Goal: Task Accomplishment & Management: Manage account settings

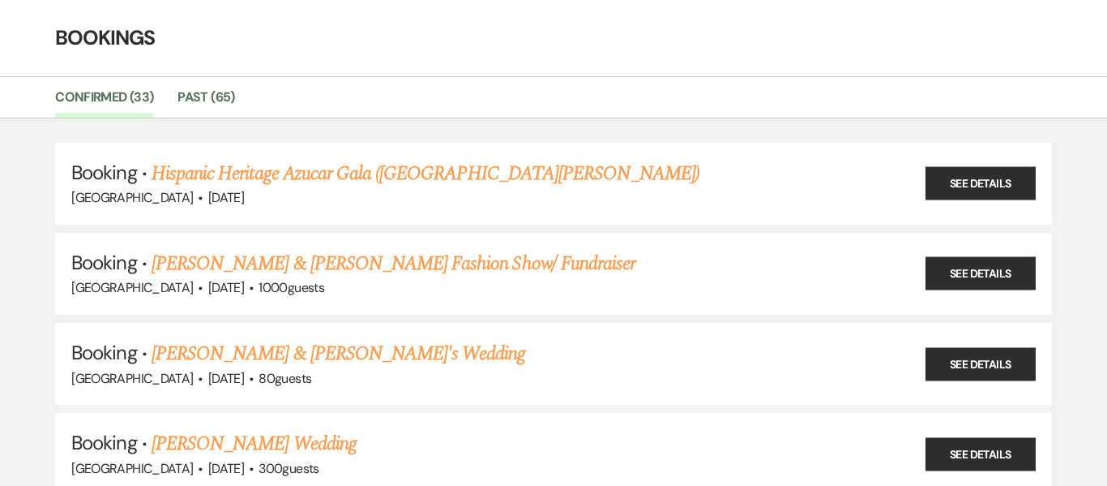
scroll to position [60, 0]
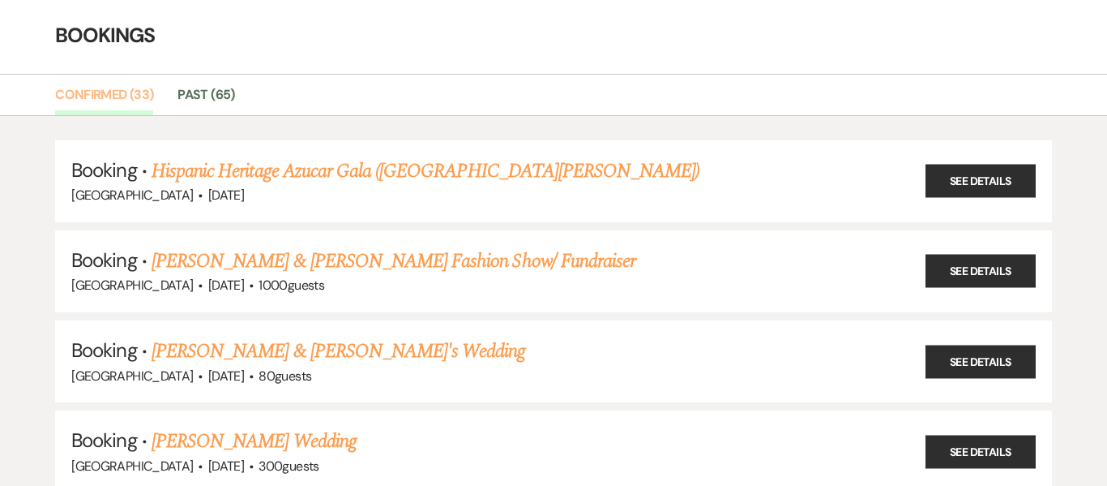
click at [103, 109] on link "Confirmed (33)" at bounding box center [104, 99] width 98 height 31
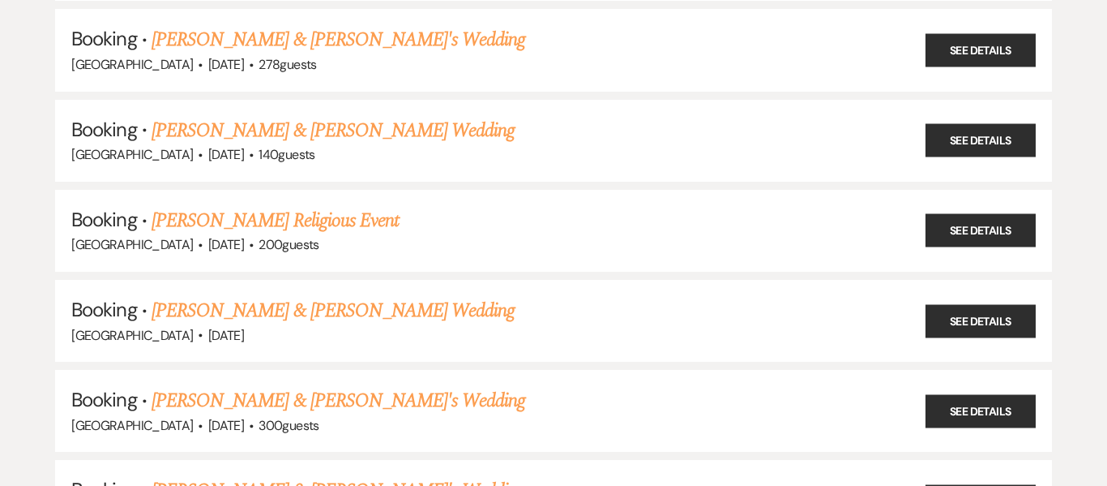
scroll to position [0, 0]
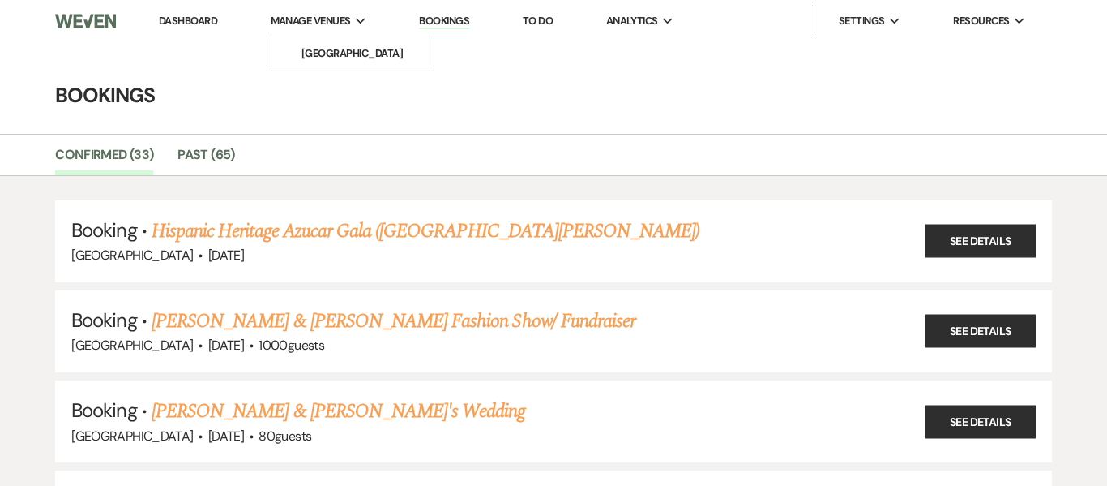
click at [345, 24] on span "Manage Venues" at bounding box center [311, 21] width 80 height 16
click at [323, 16] on span "Manage Venues" at bounding box center [311, 21] width 80 height 16
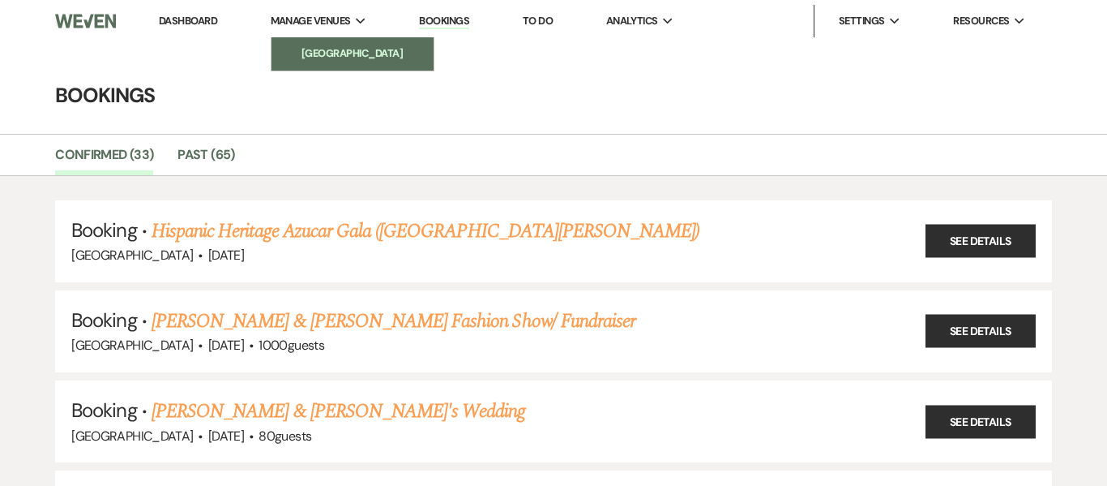
click at [309, 48] on li "[GEOGRAPHIC_DATA]" at bounding box center [353, 53] width 146 height 16
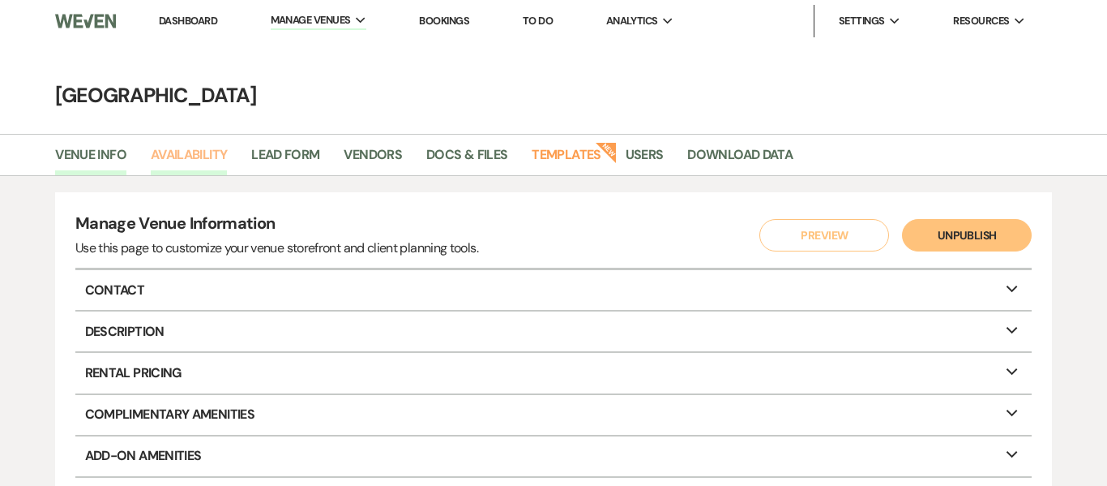
click at [176, 150] on link "Availability" at bounding box center [189, 159] width 76 height 31
select select "2"
select select "2026"
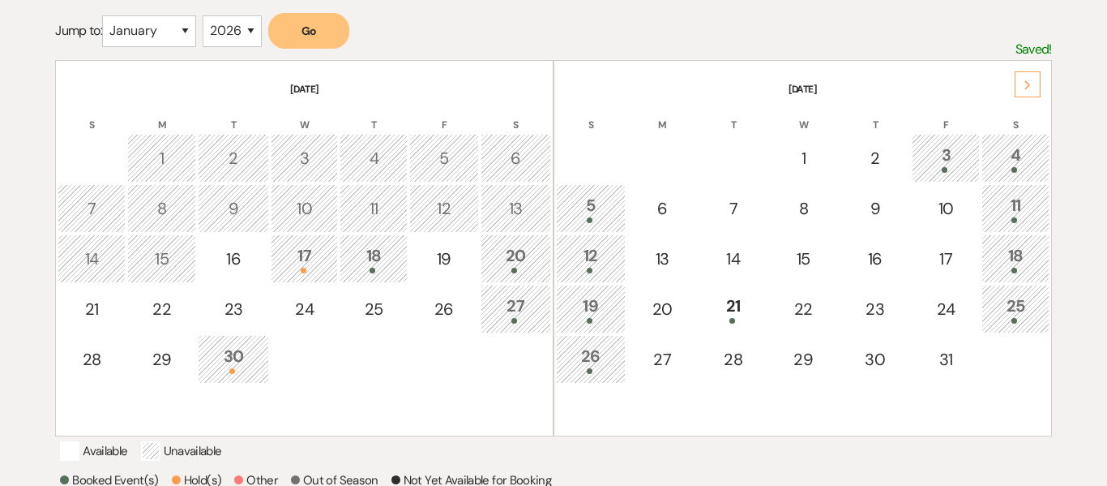
scroll to position [301, 0]
click at [311, 258] on div "17" at bounding box center [305, 257] width 50 height 30
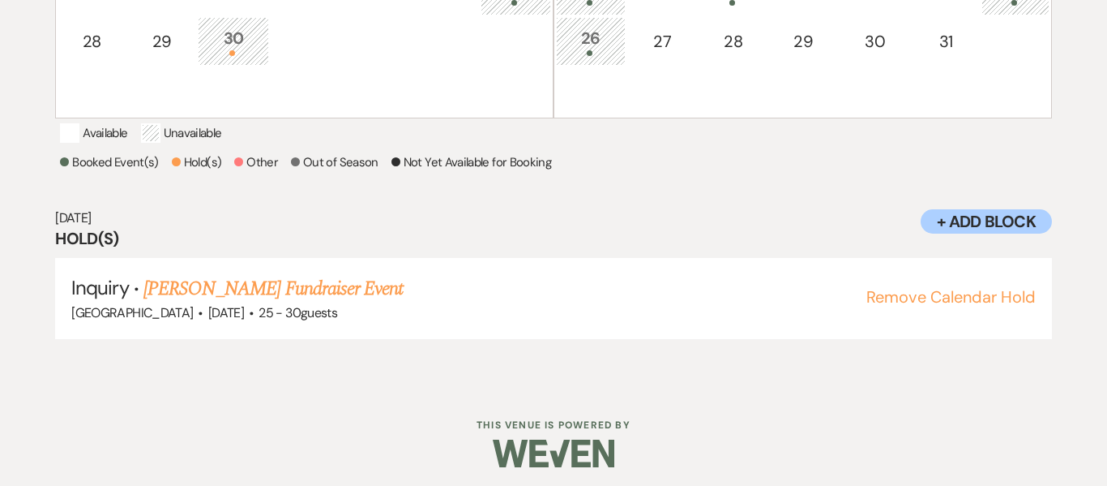
scroll to position [619, 0]
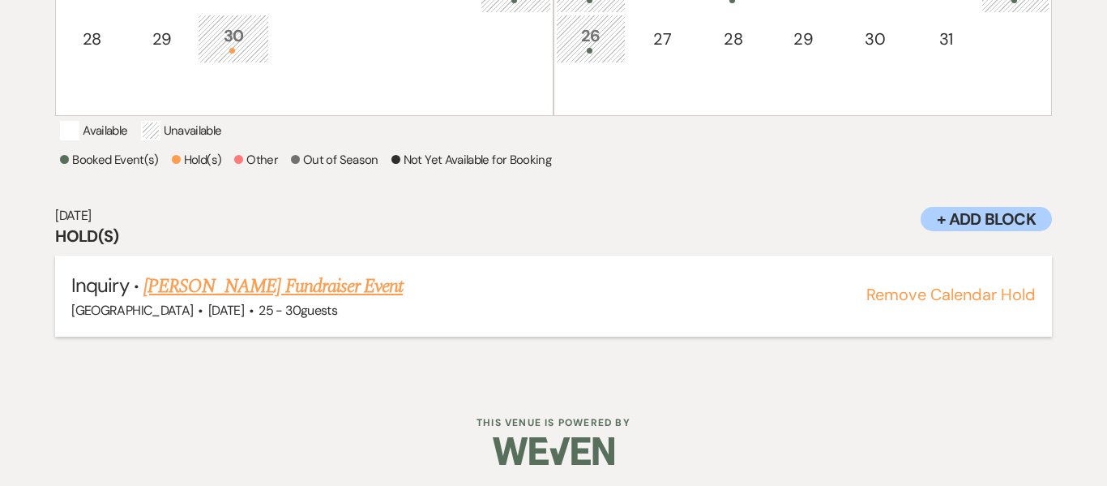
click at [288, 301] on link "[PERSON_NAME] Fundraiser Event" at bounding box center [272, 286] width 259 height 29
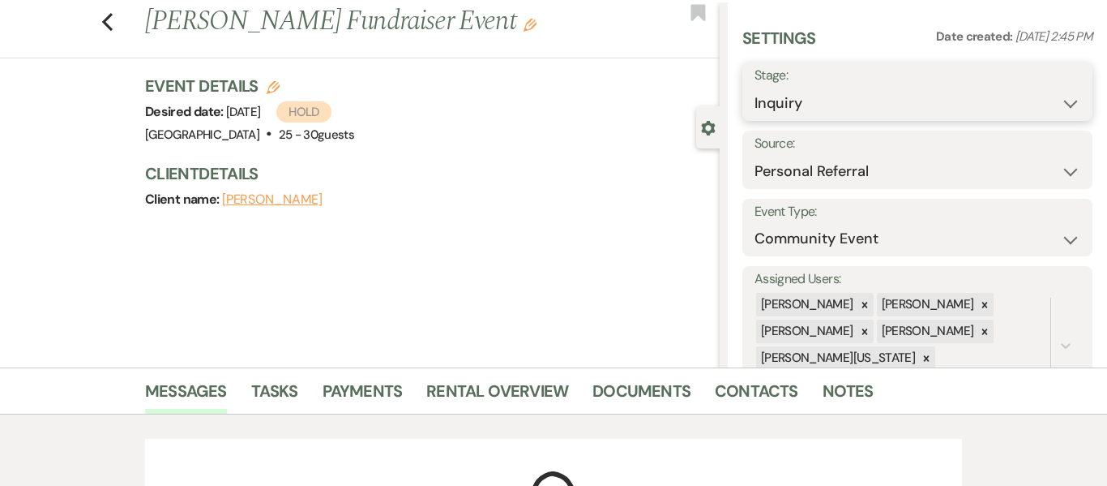
click at [1067, 101] on select "Inquiry Follow Up Tour Requested Tour Confirmed Toured Proposal Sent Booked Lost" at bounding box center [918, 104] width 326 height 32
select select "7"
click at [755, 88] on select "Inquiry Follow Up Tour Requested Tour Confirmed Toured Proposal Sent Booked Lost" at bounding box center [918, 104] width 326 height 32
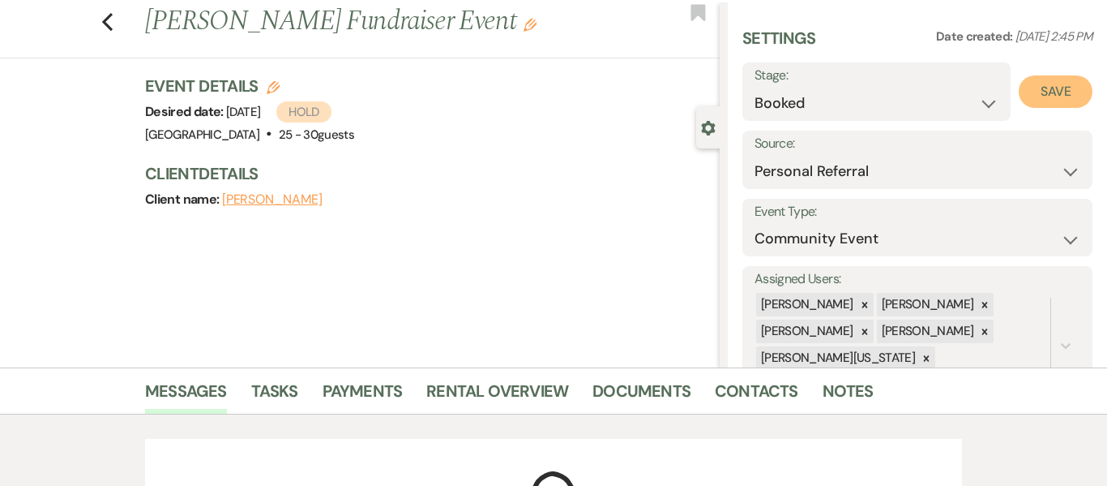
click at [1062, 88] on button "Save" at bounding box center [1056, 91] width 74 height 32
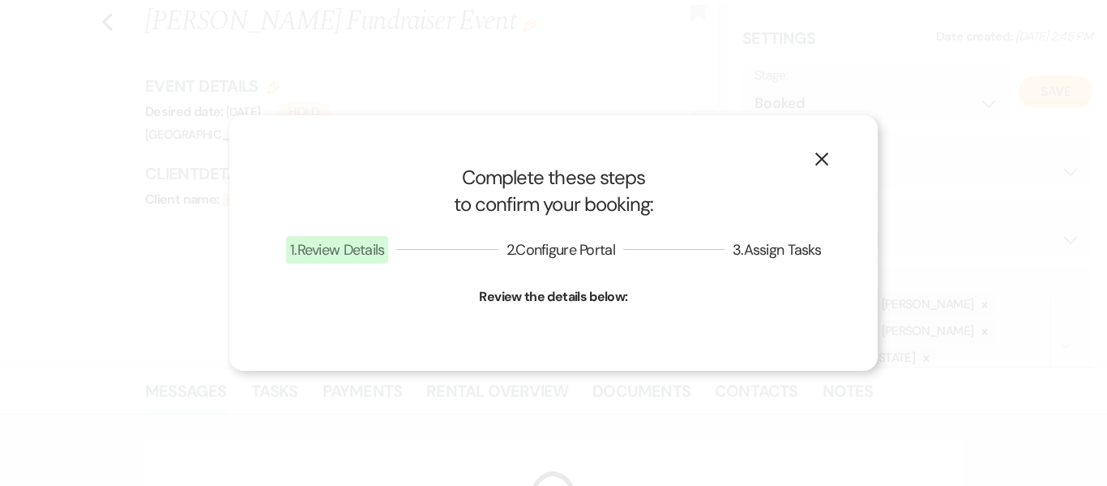
select select "7"
select select "637"
select select "false"
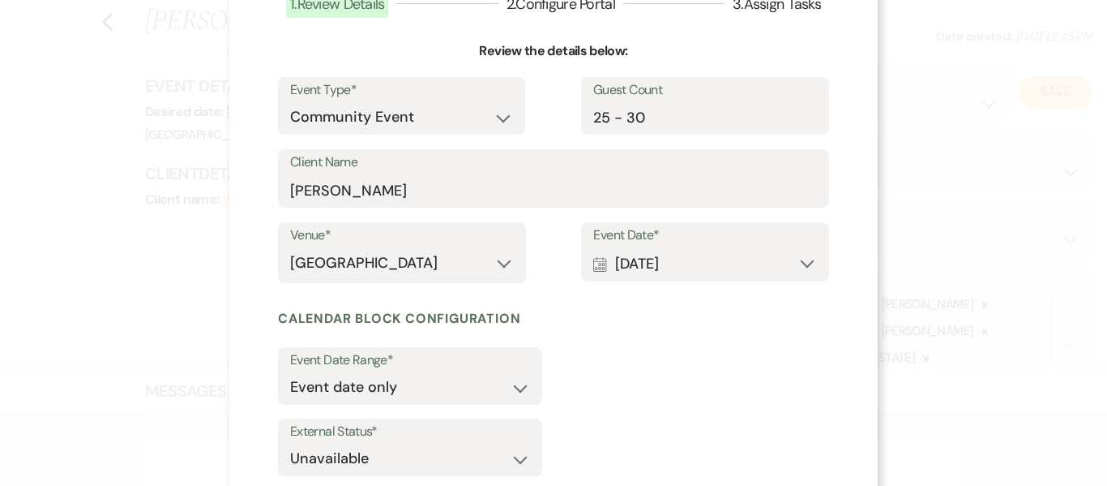
scroll to position [128, 0]
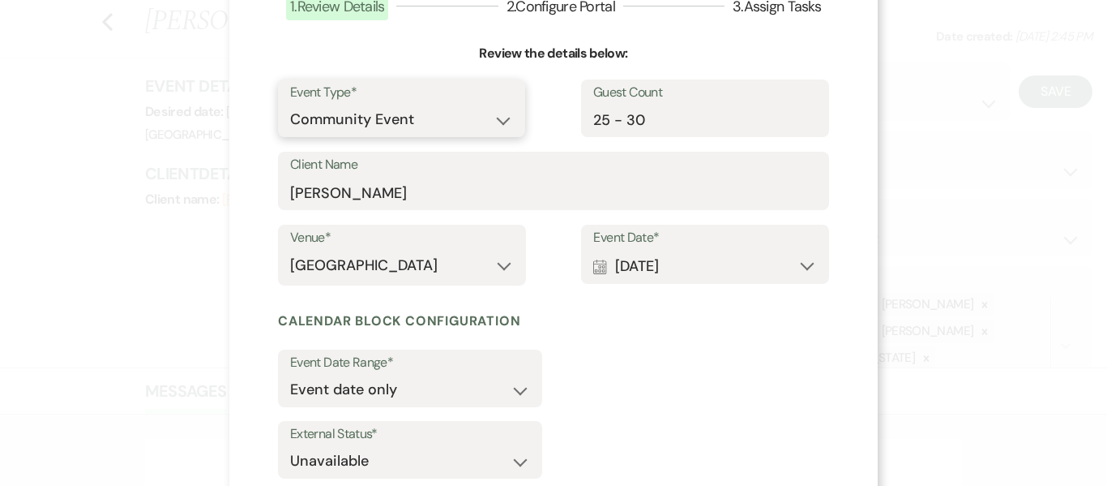
click at [505, 119] on select "Wedding Anniversary Party Baby Shower Bachelorette / Bachelor Party Birthday Pa…" at bounding box center [401, 120] width 223 height 32
click at [500, 125] on select "Wedding Anniversary Party Baby Shower Bachelorette / Bachelor Party Birthday Pa…" at bounding box center [401, 120] width 223 height 32
select select "20"
click at [290, 104] on select "Wedding Anniversary Party Baby Shower Bachelorette / Bachelor Party Birthday Pa…" at bounding box center [401, 120] width 223 height 32
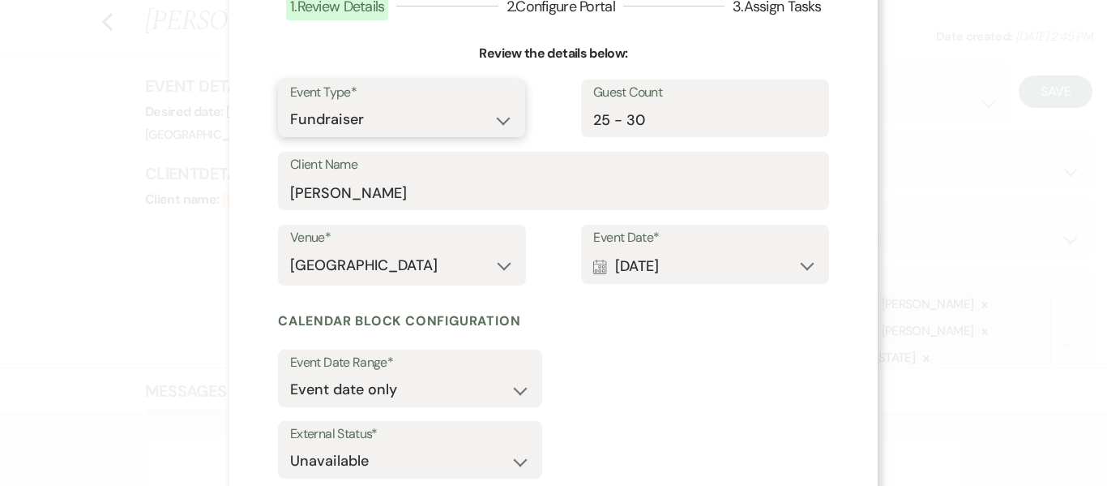
scroll to position [230, 0]
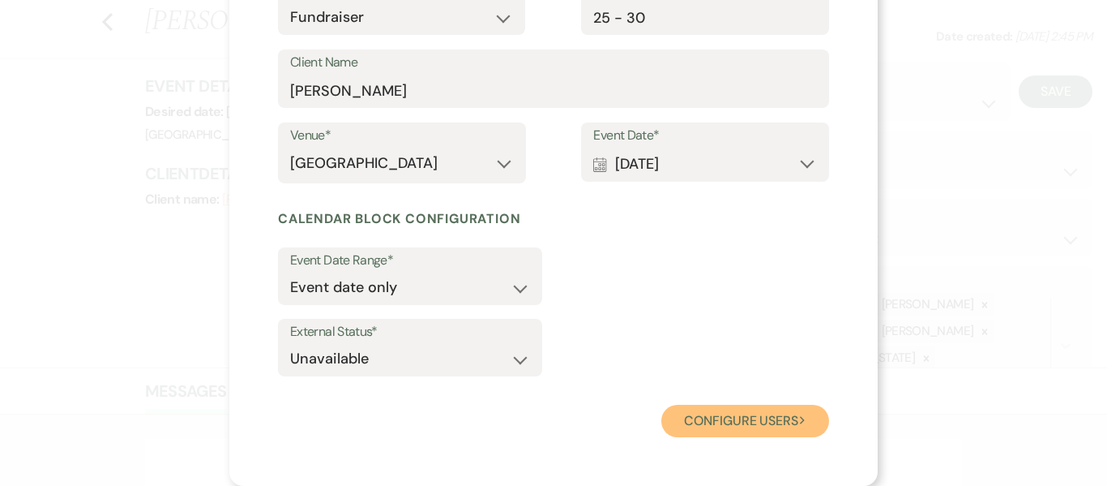
click at [739, 420] on button "Configure users Next" at bounding box center [746, 421] width 168 height 32
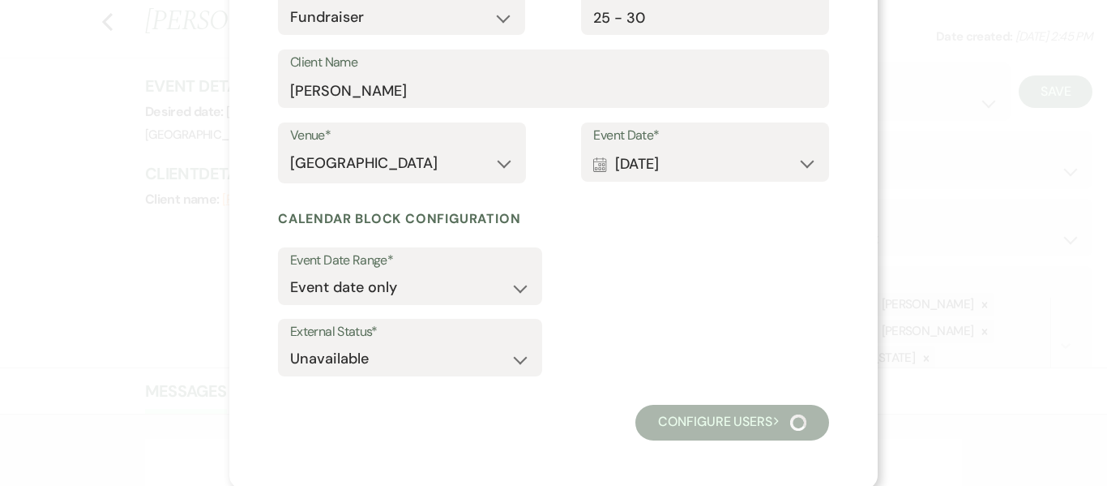
select select "20"
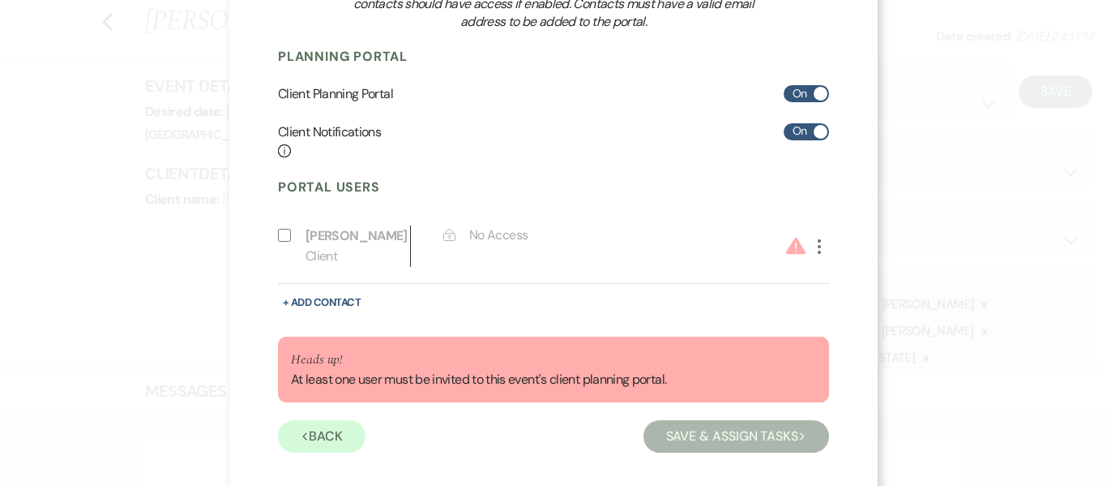
scroll to position [246, 0]
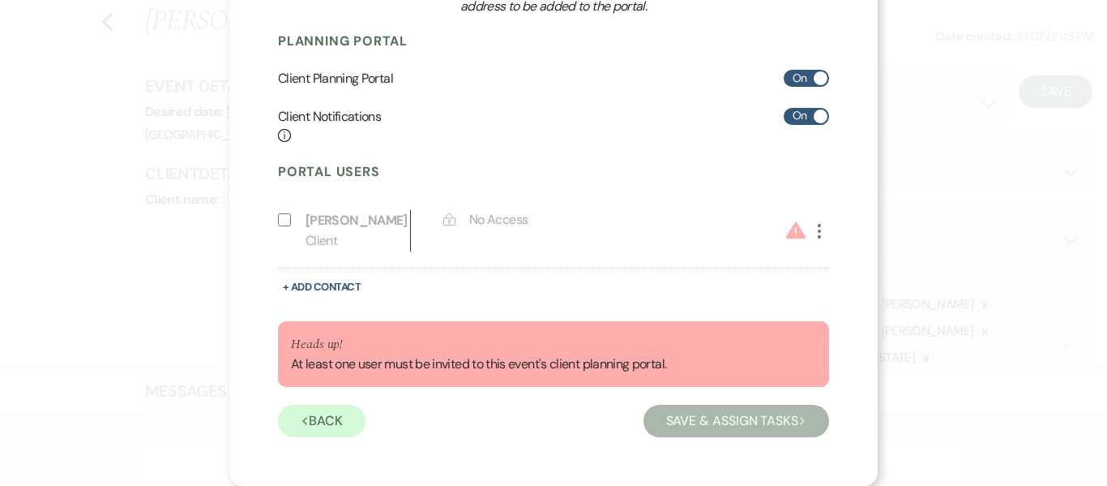
click at [285, 220] on input "Include on Planning Portal" at bounding box center [284, 219] width 13 height 13
select select "1"
select select "6"
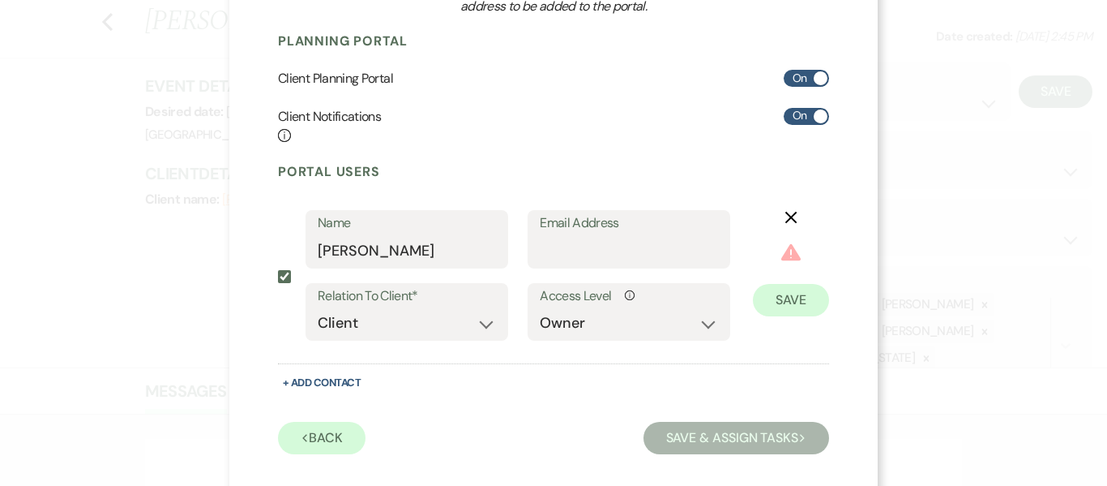
scroll to position [263, 0]
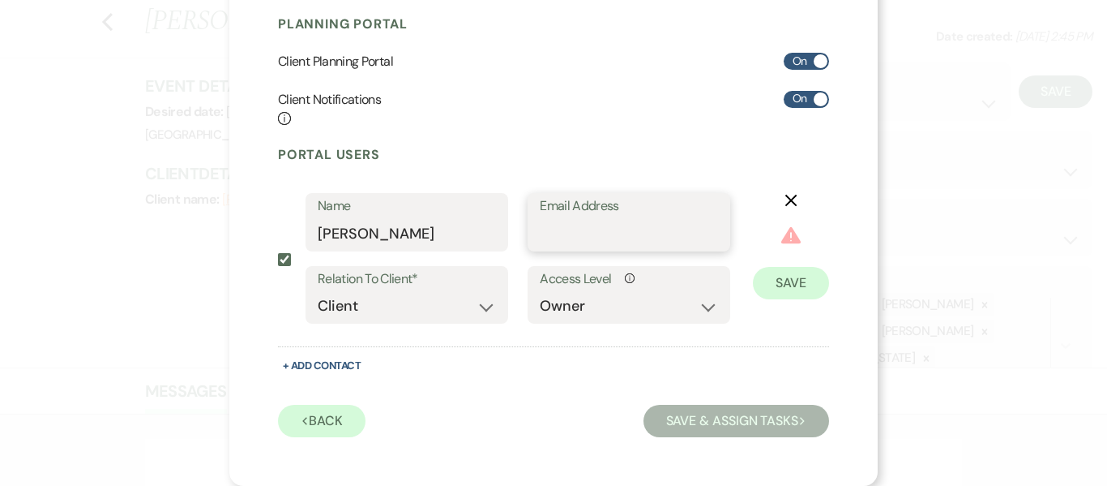
click at [617, 239] on input "Email Address" at bounding box center [629, 234] width 178 height 32
type input "[EMAIL_ADDRESS][DOMAIN_NAME]"
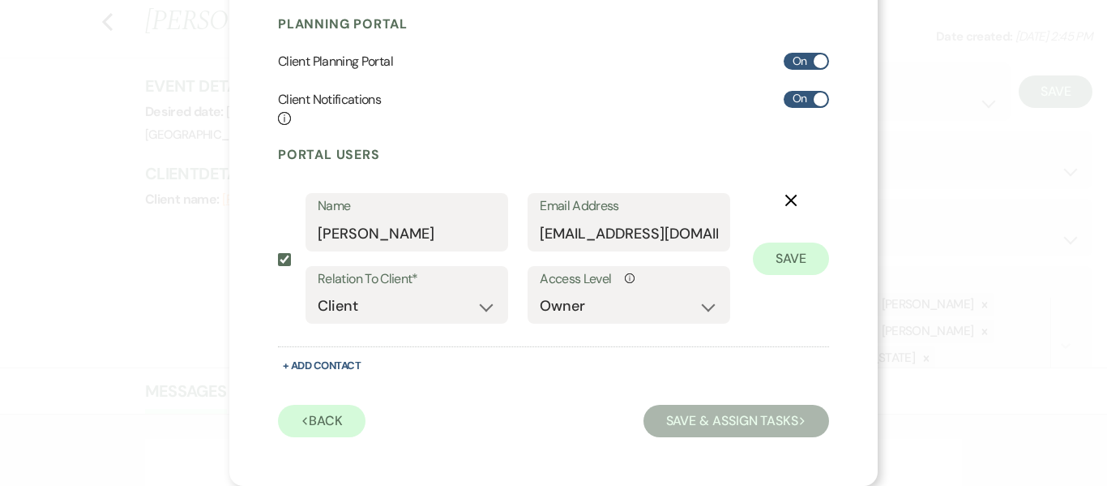
click at [559, 409] on div "Previous Back Save & Assign Tasks Next" at bounding box center [553, 418] width 551 height 37
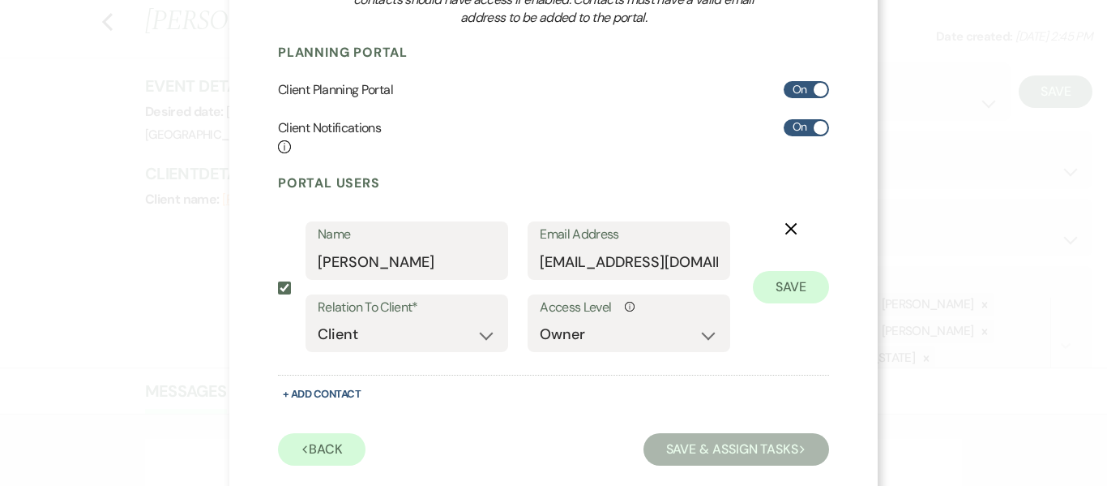
scroll to position [251, 0]
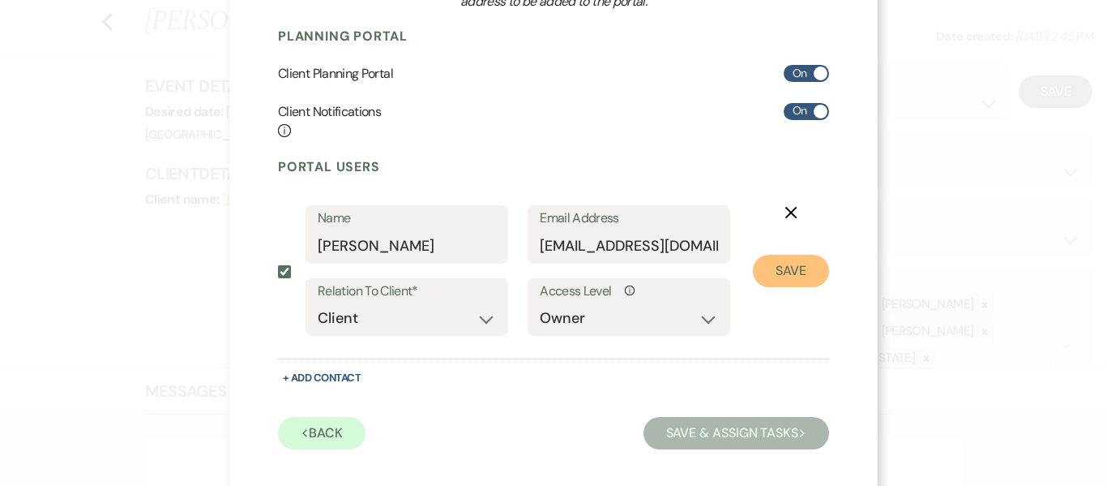
click at [775, 280] on button "Save" at bounding box center [791, 271] width 76 height 32
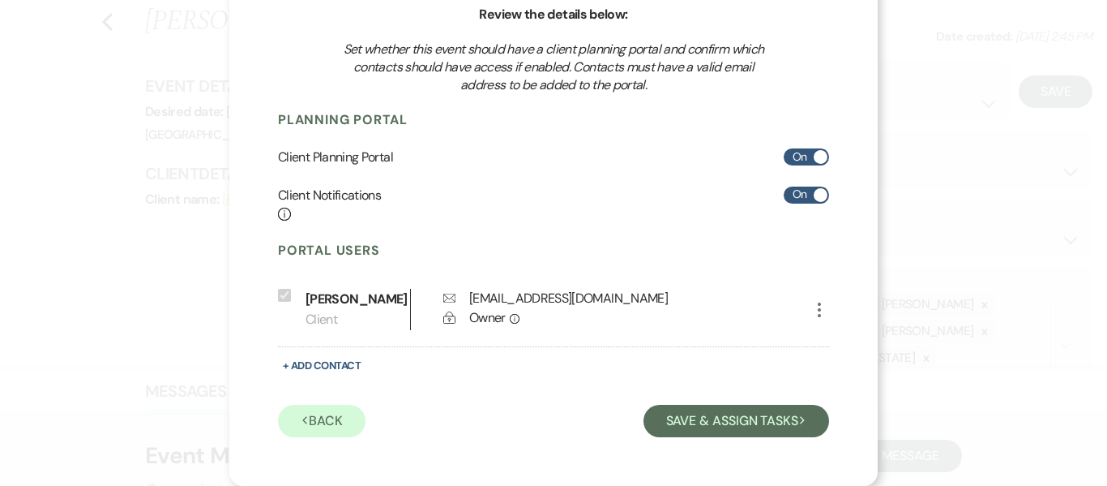
scroll to position [167, 0]
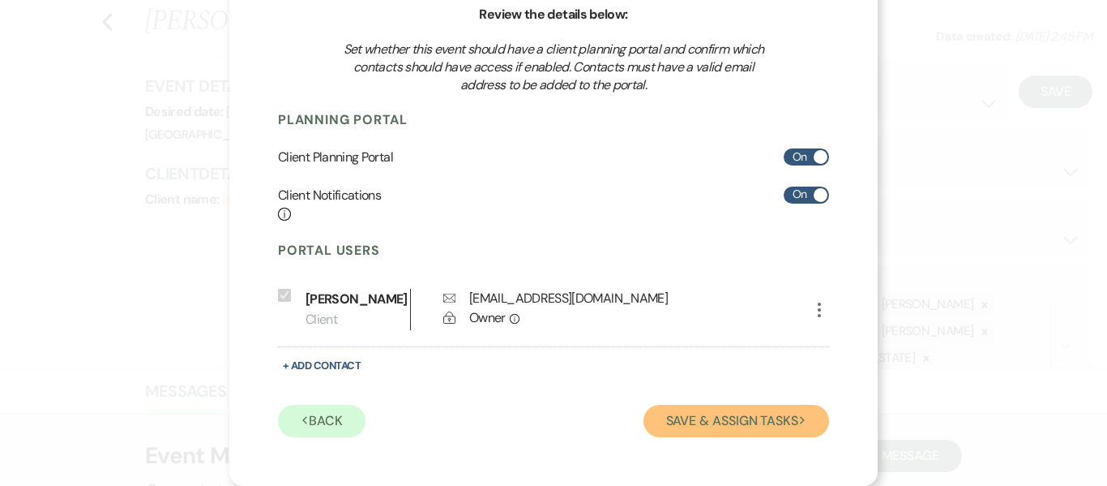
click at [743, 424] on button "Save & Assign Tasks Next" at bounding box center [737, 421] width 186 height 32
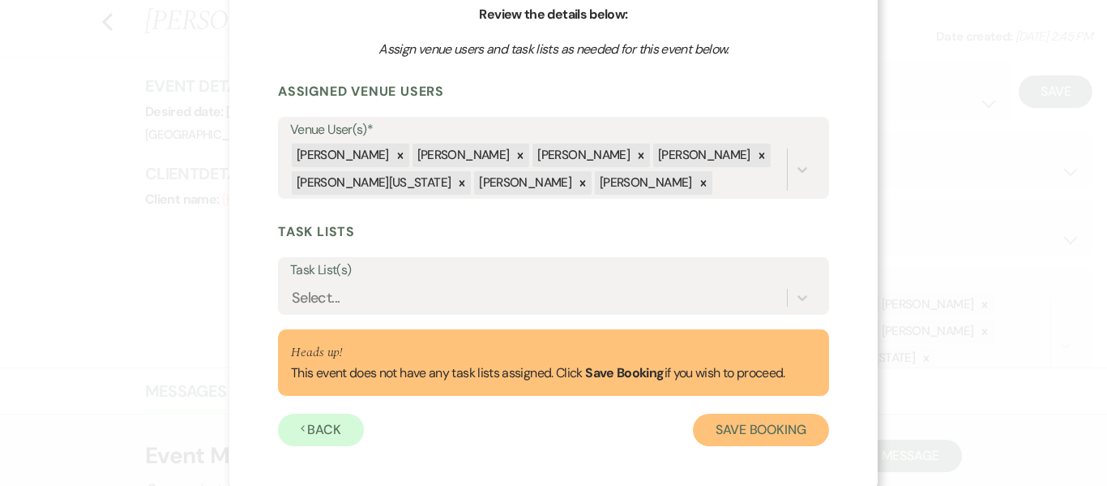
click at [731, 428] on button "Save Booking" at bounding box center [761, 429] width 136 height 32
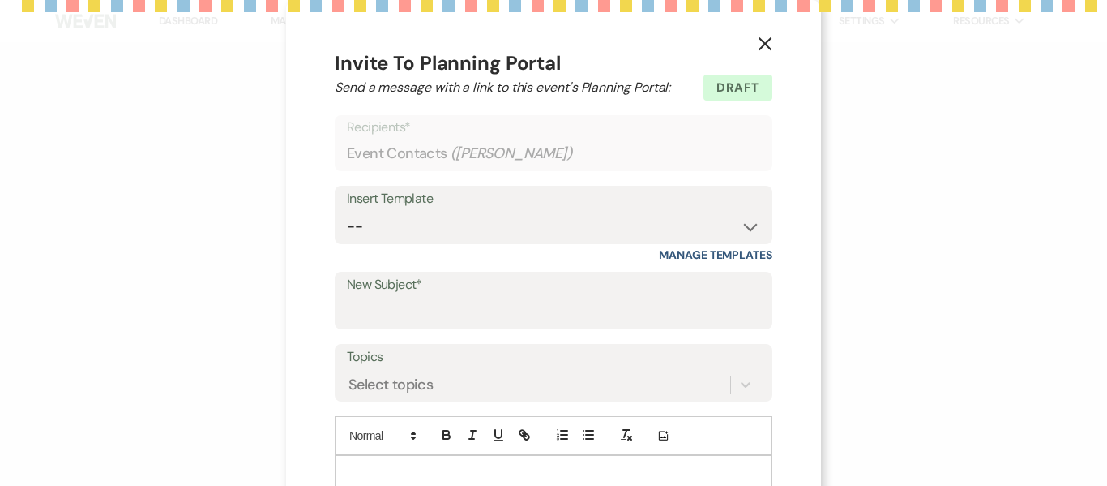
select select "12"
select select "20"
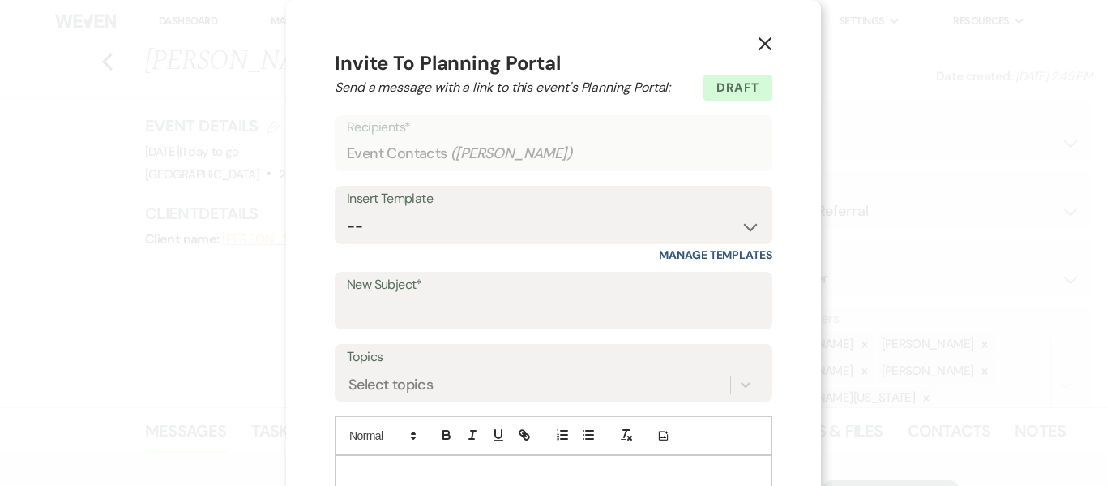
click at [764, 40] on icon "X" at bounding box center [765, 43] width 15 height 15
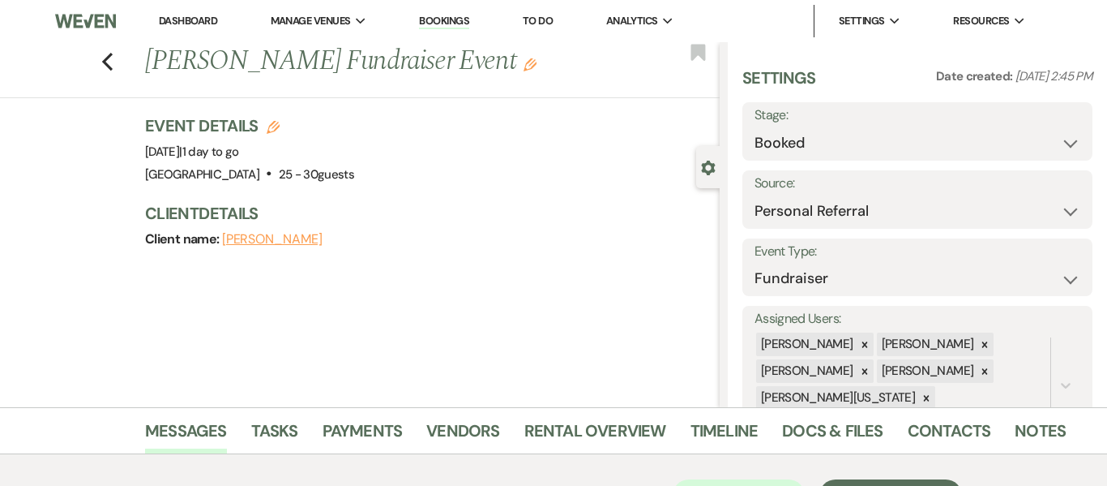
click at [455, 22] on link "Bookings" at bounding box center [444, 21] width 50 height 15
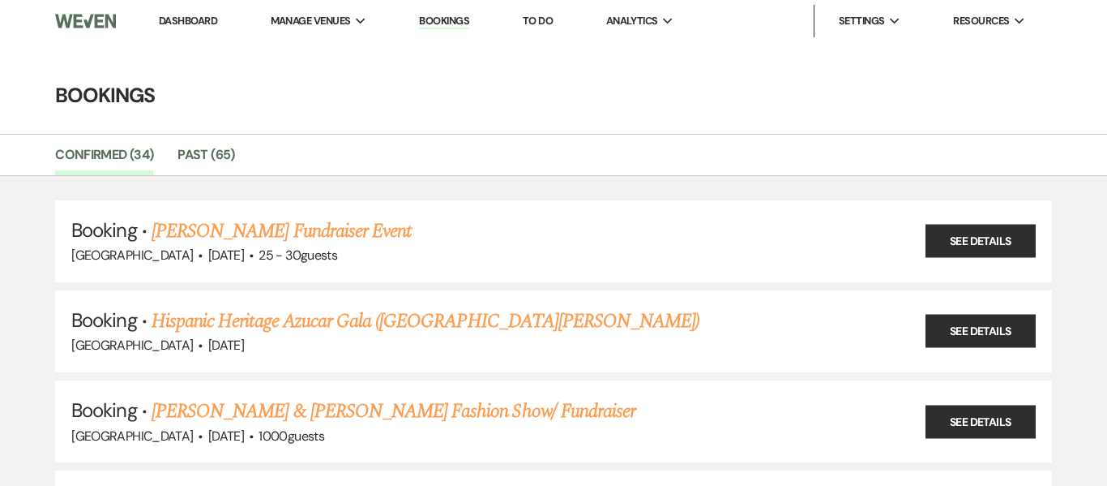
click at [193, 19] on link "Dashboard" at bounding box center [188, 21] width 58 height 14
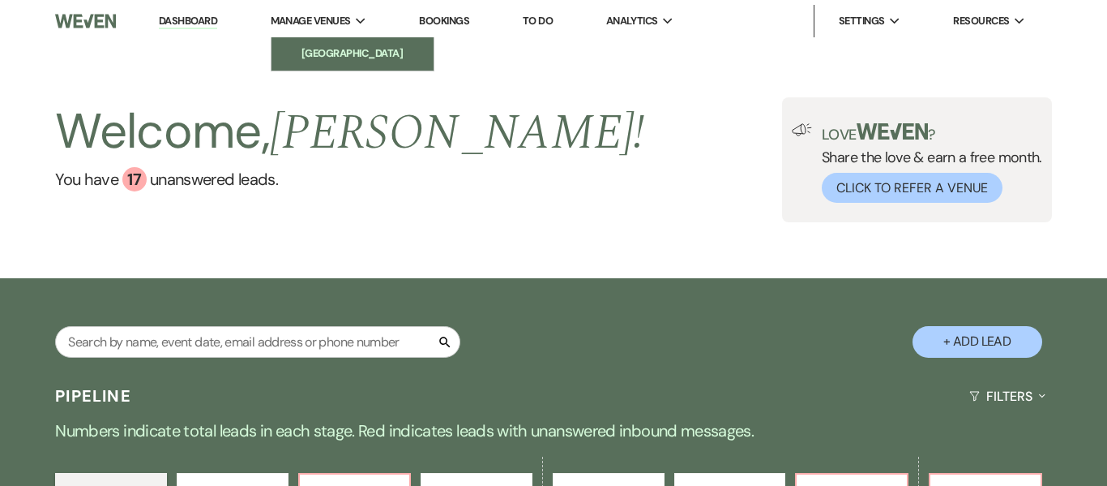
click at [360, 58] on li "[GEOGRAPHIC_DATA]" at bounding box center [353, 53] width 146 height 16
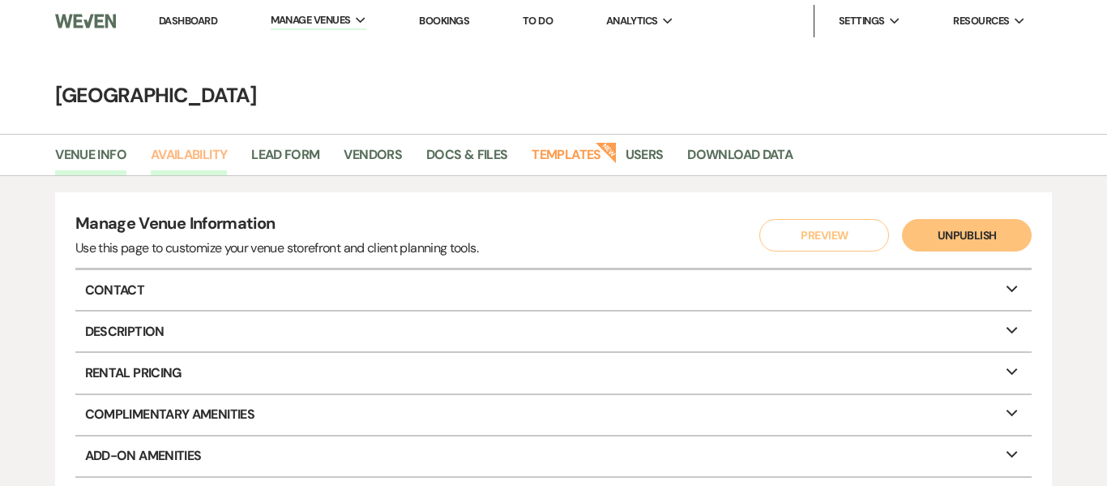
click at [208, 162] on link "Availability" at bounding box center [189, 159] width 76 height 31
select select "2"
select select "2026"
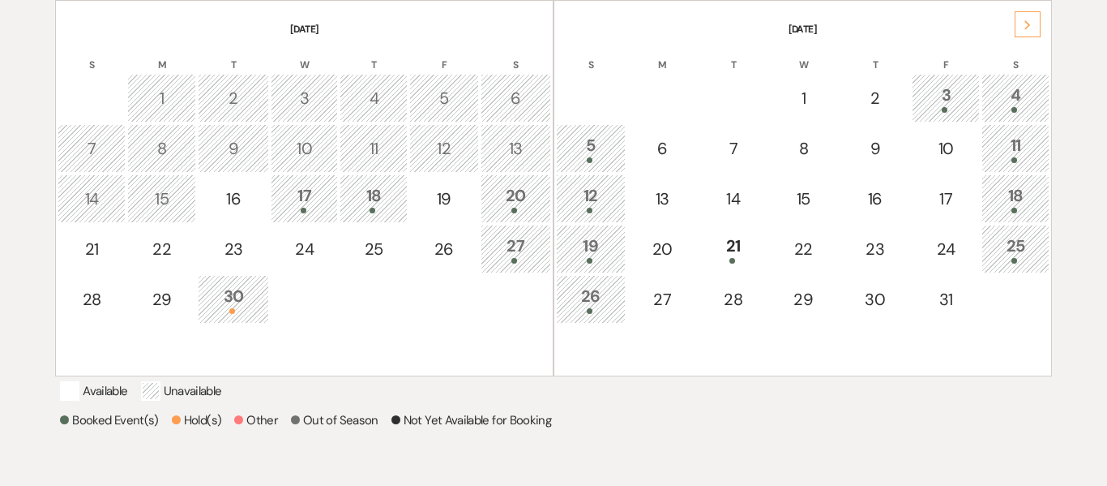
scroll to position [355, 0]
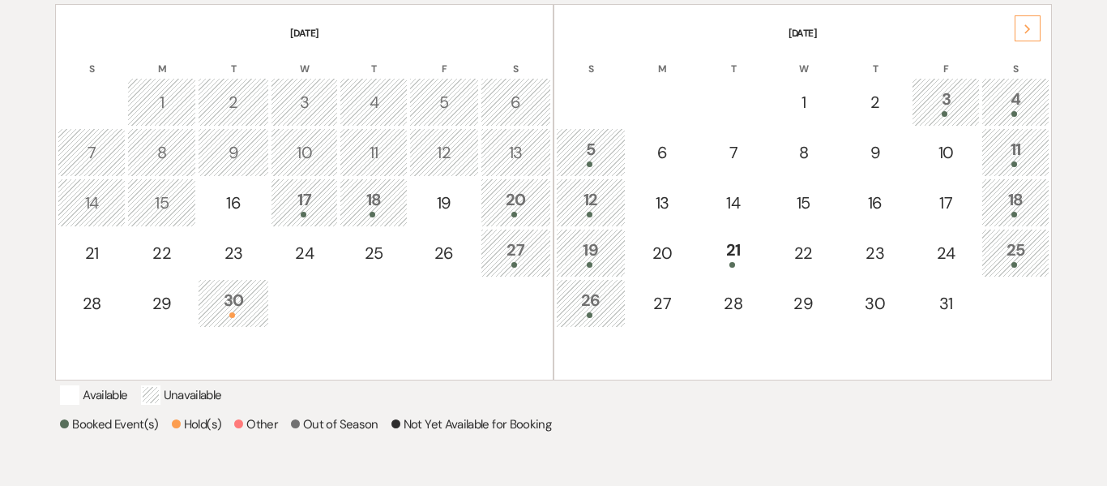
click at [236, 314] on div at bounding box center [233, 315] width 53 height 6
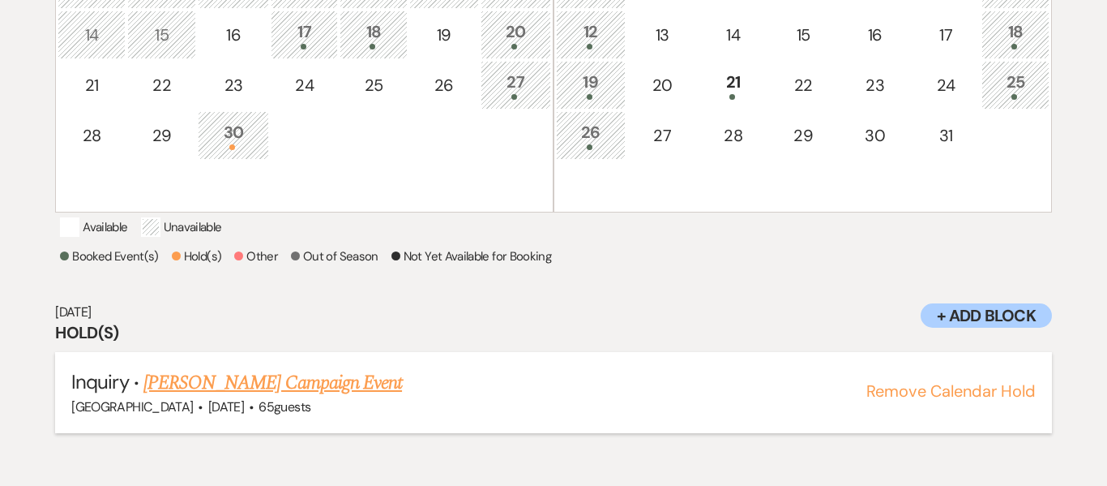
click at [241, 397] on link "[PERSON_NAME] Campaign Event" at bounding box center [272, 382] width 259 height 29
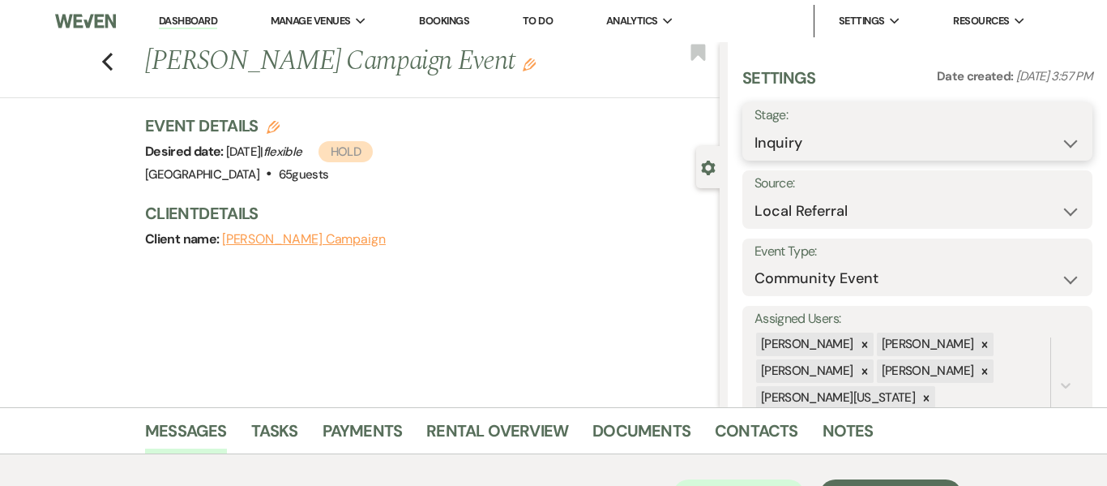
click at [1034, 143] on select "Inquiry Follow Up Tour Requested Tour Confirmed Toured Proposal Sent Booked Lost" at bounding box center [918, 143] width 326 height 32
select select "7"
click at [755, 127] on select "Inquiry Follow Up Tour Requested Tour Confirmed Toured Proposal Sent Booked Lost" at bounding box center [918, 143] width 326 height 32
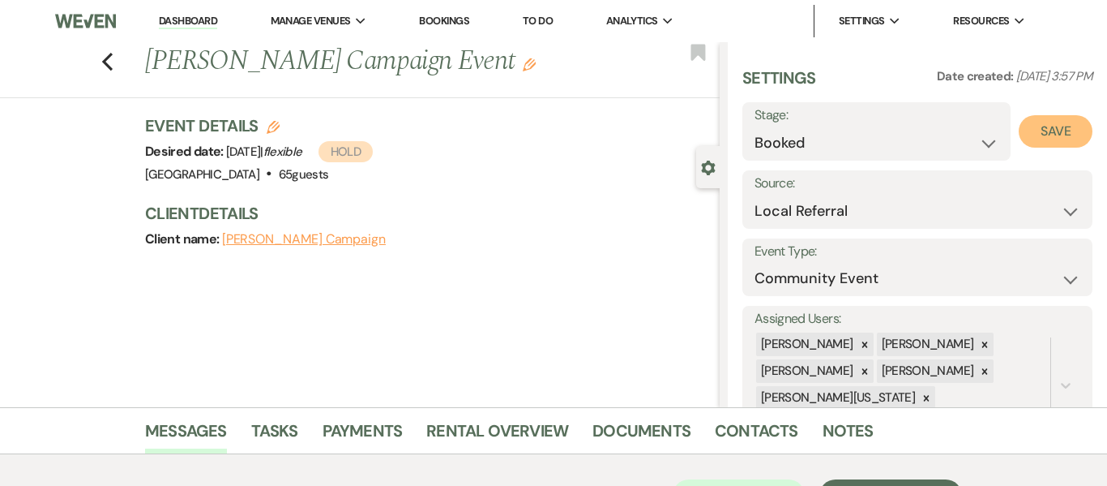
click at [1051, 128] on button "Save" at bounding box center [1056, 131] width 74 height 32
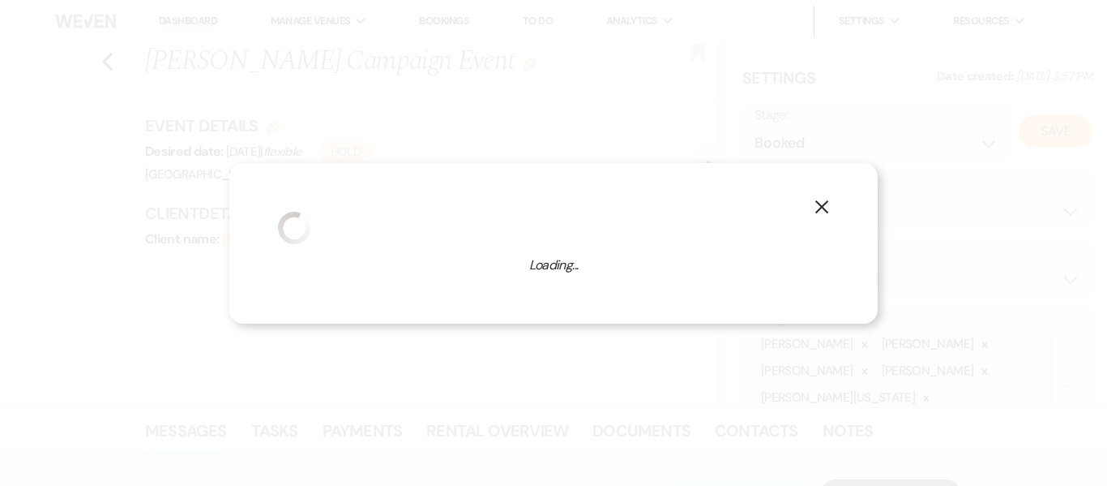
select select "7"
select select "637"
select select "false"
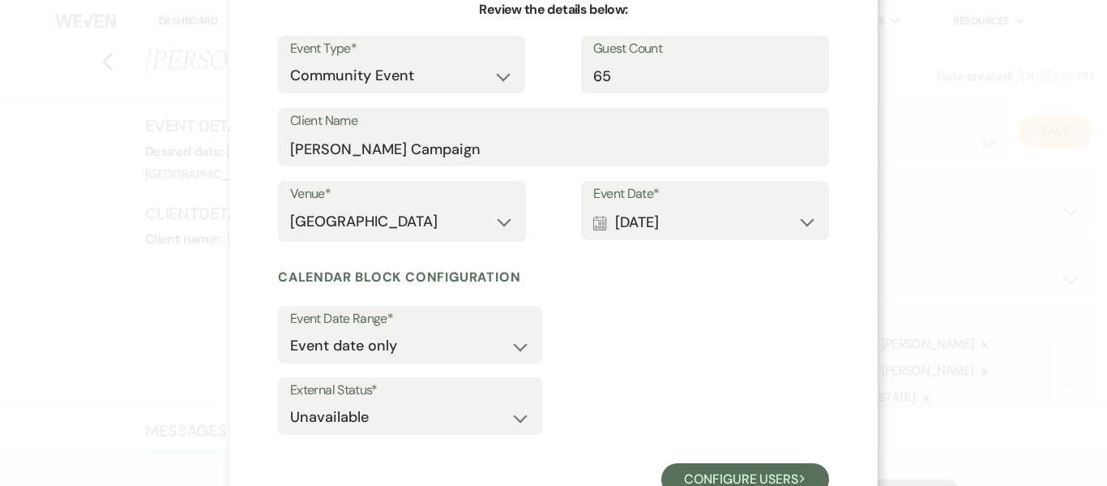
scroll to position [171, 0]
click at [503, 78] on select "Wedding Anniversary Party Baby Shower Bachelorette / Bachelor Party Birthday Pa…" at bounding box center [401, 77] width 223 height 32
select select "20"
click at [290, 61] on select "Wedding Anniversary Party Baby Shower Bachelorette / Bachelor Party Birthday Pa…" at bounding box center [401, 77] width 223 height 32
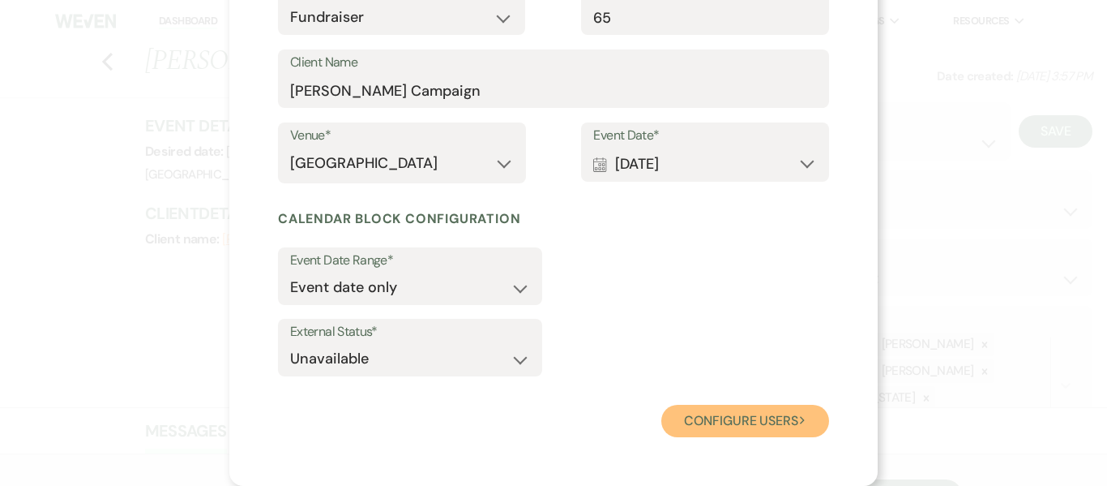
click at [738, 419] on button "Configure users Next" at bounding box center [746, 421] width 168 height 32
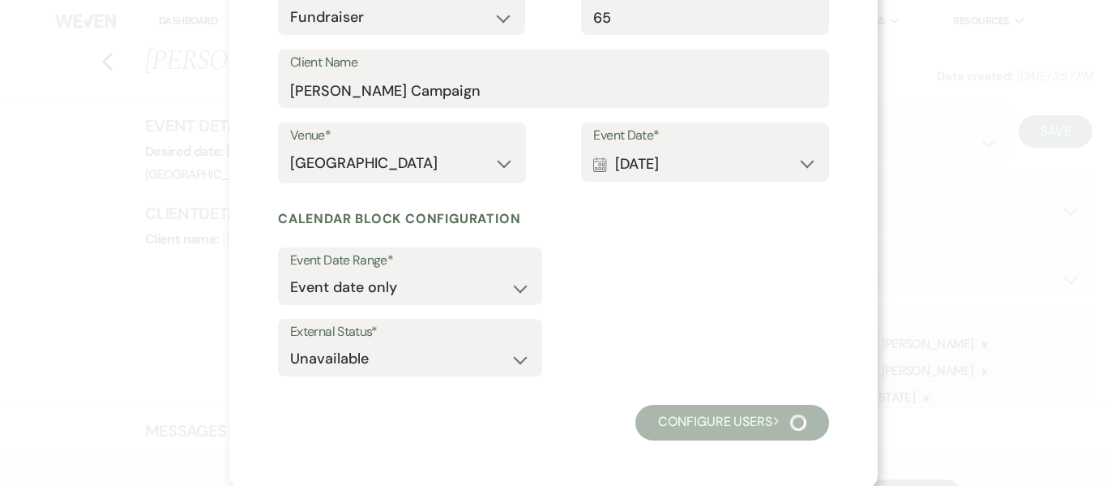
select select "20"
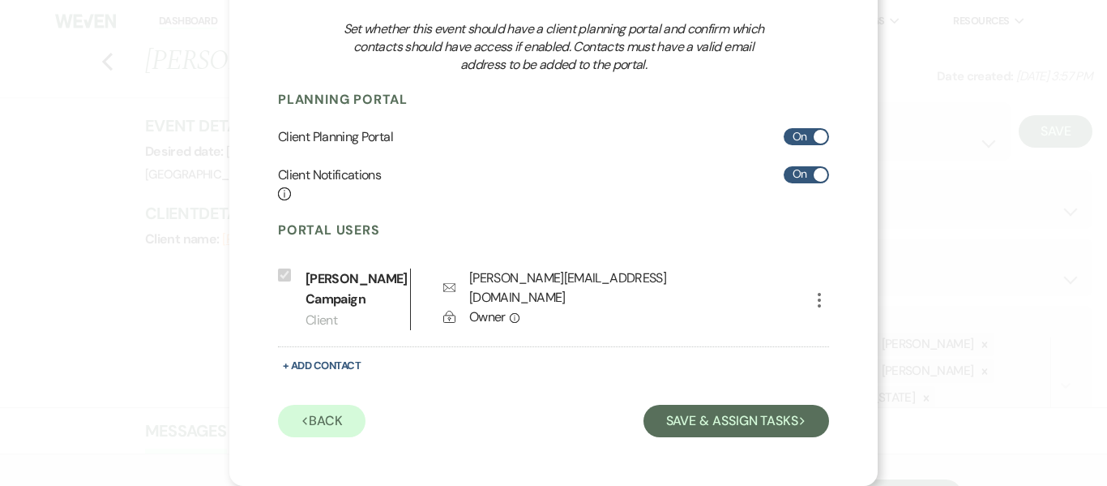
scroll to position [187, 0]
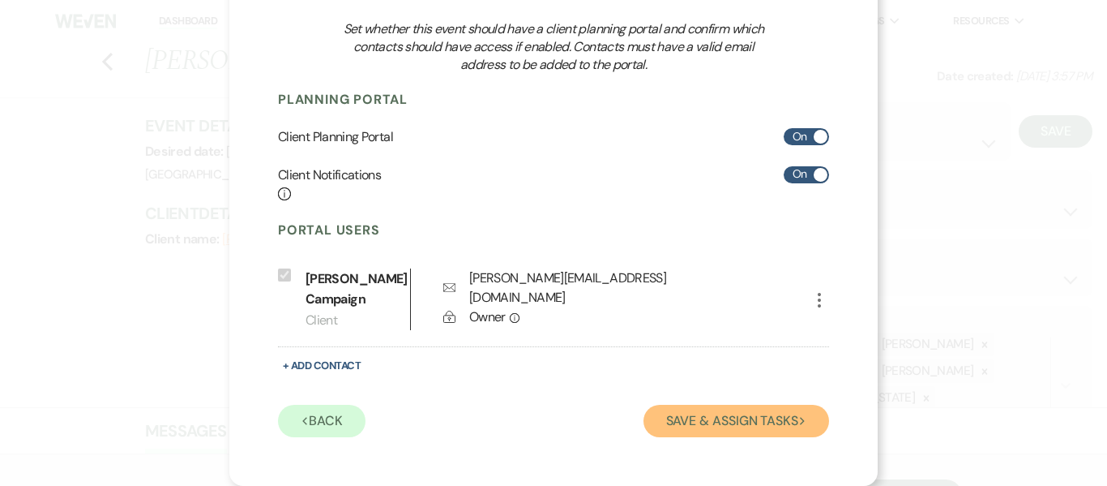
click at [728, 421] on button "Save & Assign Tasks Next" at bounding box center [737, 421] width 186 height 32
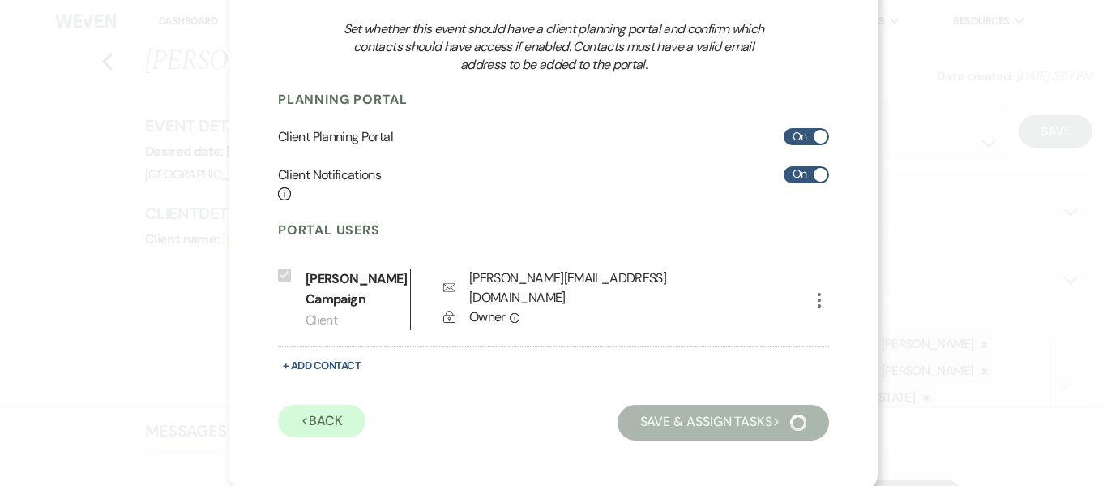
scroll to position [176, 0]
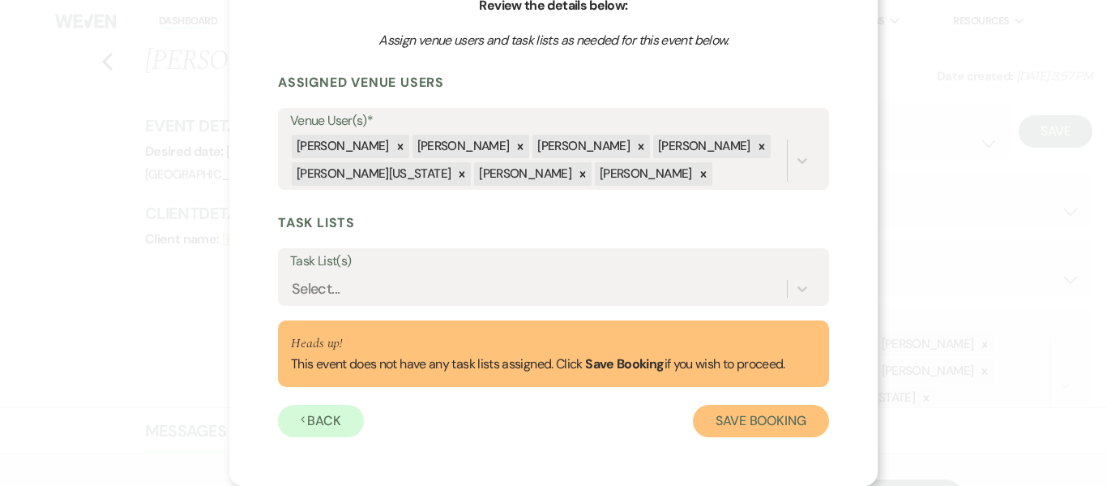
click at [746, 418] on button "Save Booking" at bounding box center [761, 421] width 136 height 32
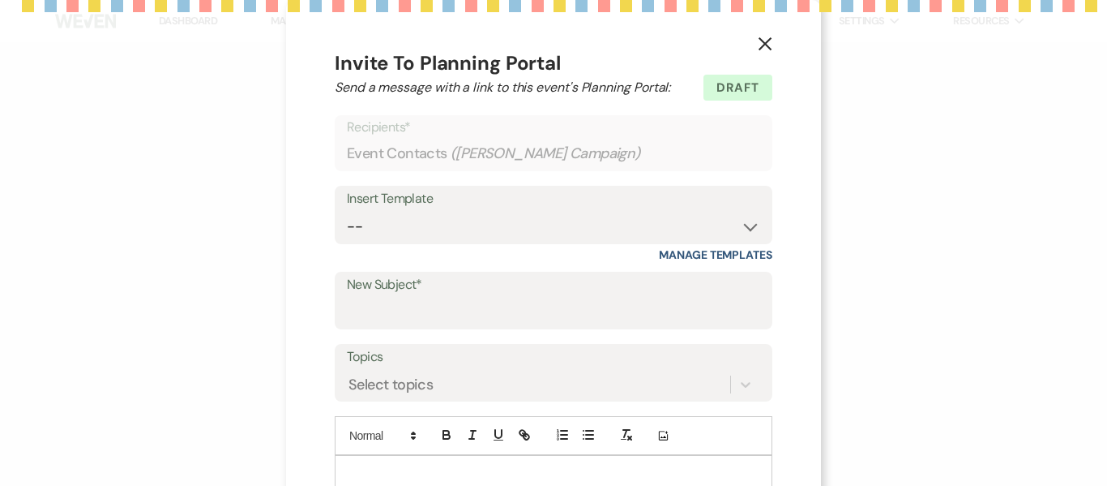
select select "20"
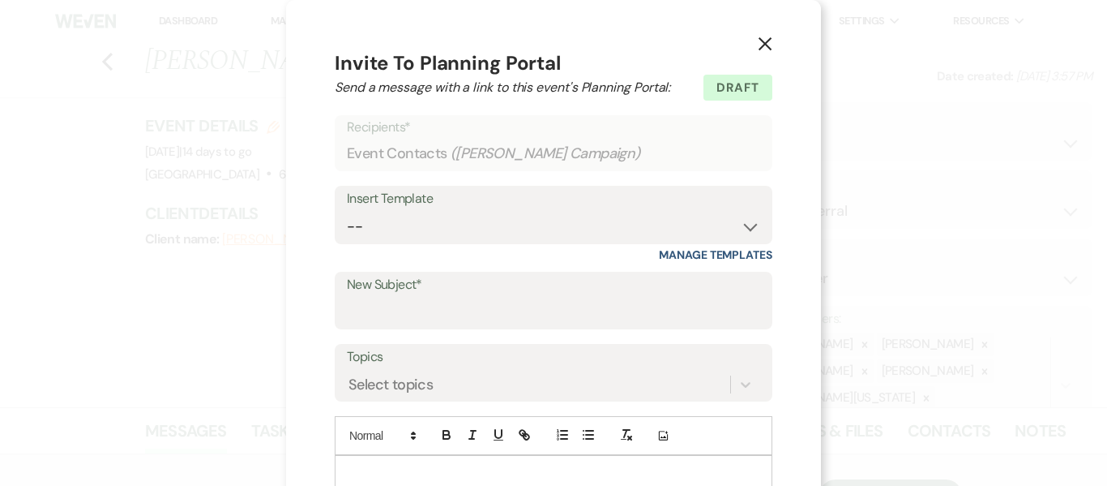
click at [762, 45] on icon "X" at bounding box center [765, 43] width 15 height 15
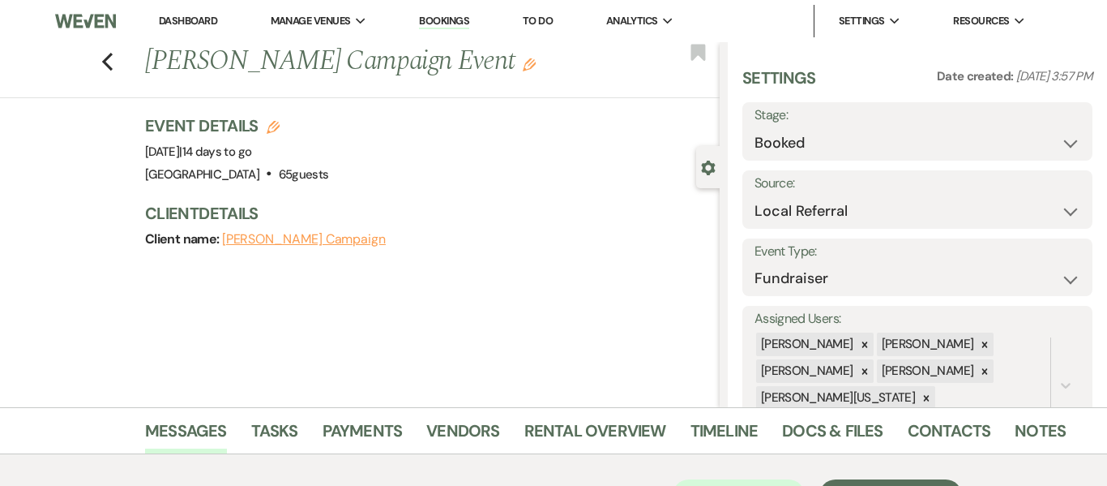
click at [455, 18] on link "Bookings" at bounding box center [444, 21] width 50 height 15
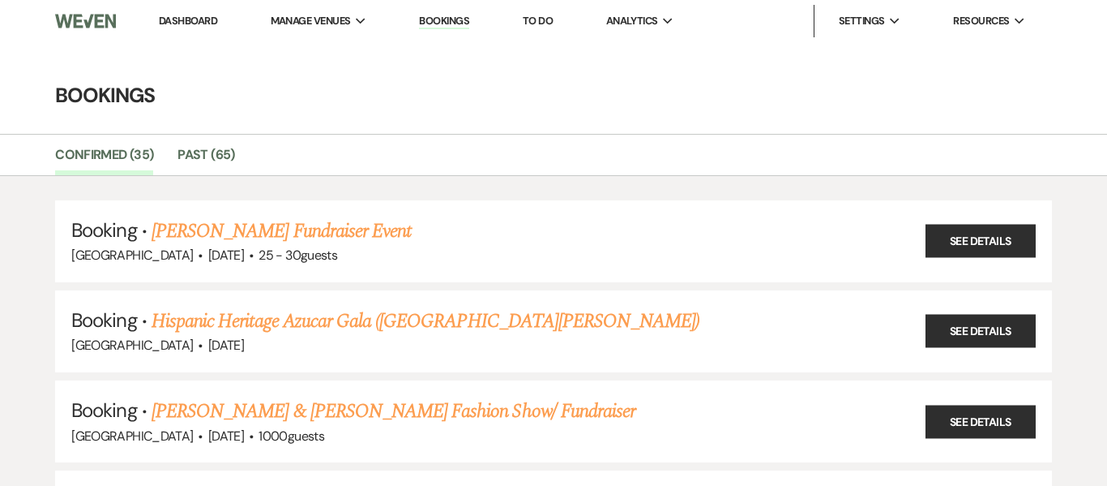
click at [202, 21] on link "Dashboard" at bounding box center [188, 21] width 58 height 14
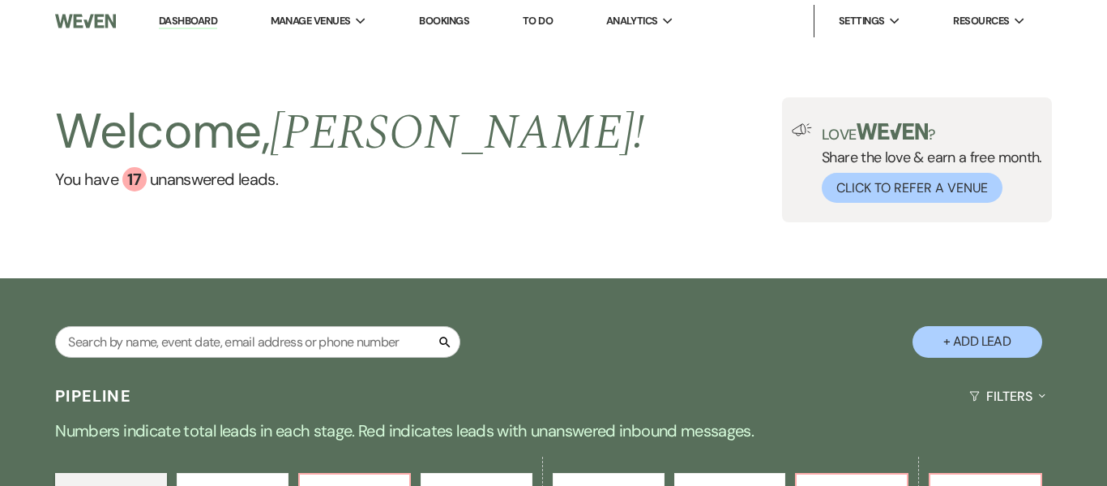
click at [452, 21] on link "Bookings" at bounding box center [444, 21] width 50 height 14
